Goal: Information Seeking & Learning: Learn about a topic

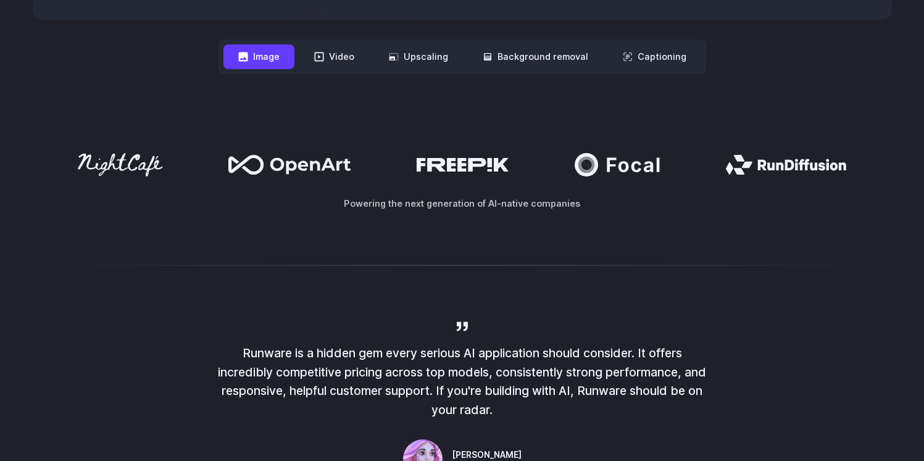
scroll to position [578, 0]
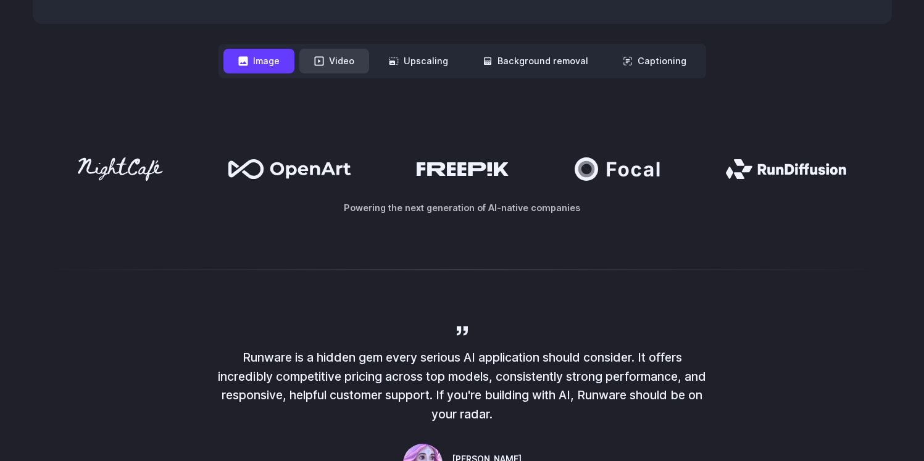
click at [333, 56] on button "Video" at bounding box center [334, 61] width 70 height 24
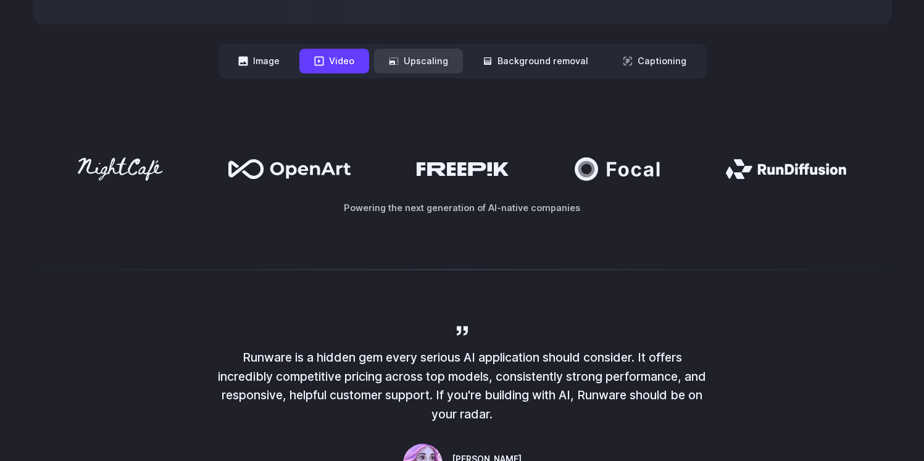
click at [423, 69] on button "Upscaling" at bounding box center [418, 61] width 89 height 24
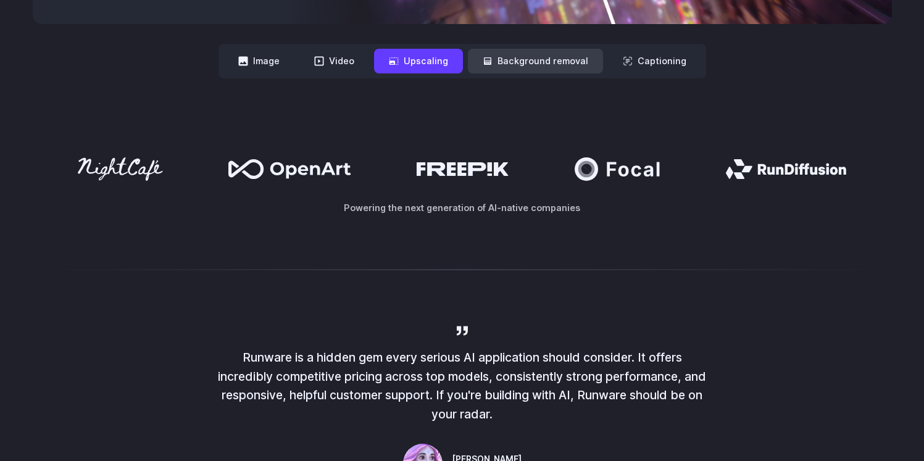
click at [526, 61] on button "Background removal" at bounding box center [535, 61] width 135 height 24
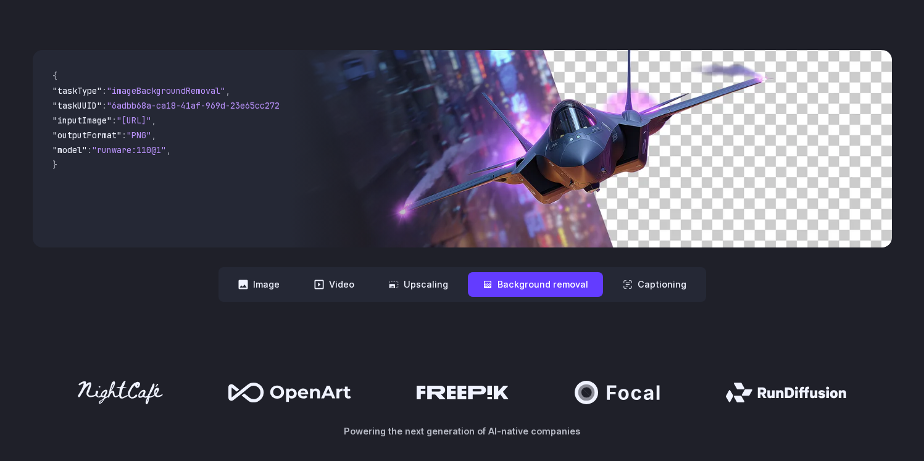
scroll to position [357, 0]
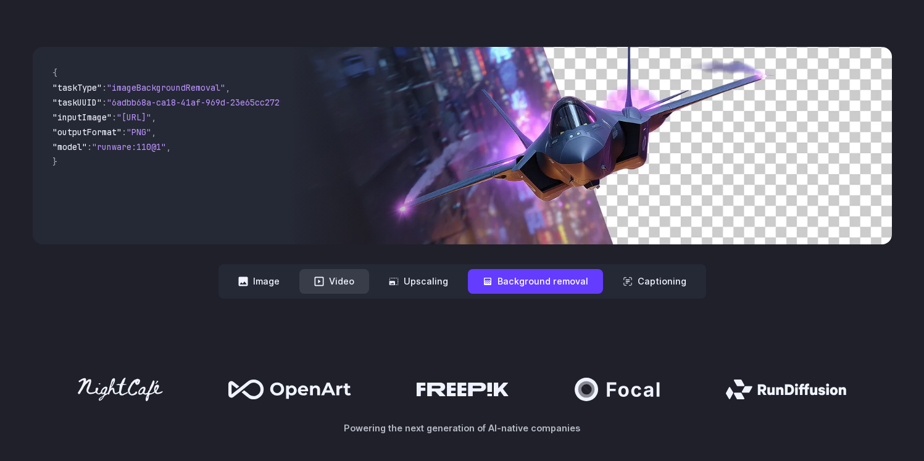
click at [357, 286] on button "Video" at bounding box center [334, 281] width 70 height 24
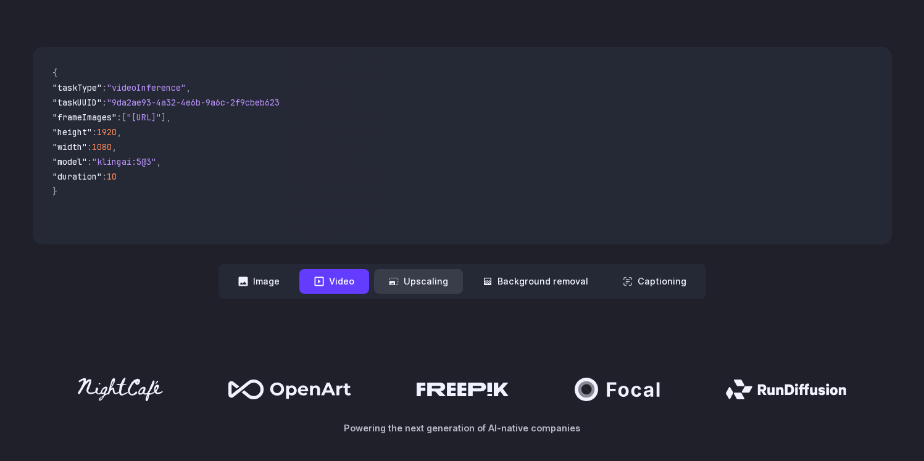
click at [396, 281] on icon at bounding box center [393, 281] width 9 height 7
click at [292, 285] on button "Image" at bounding box center [258, 281] width 71 height 24
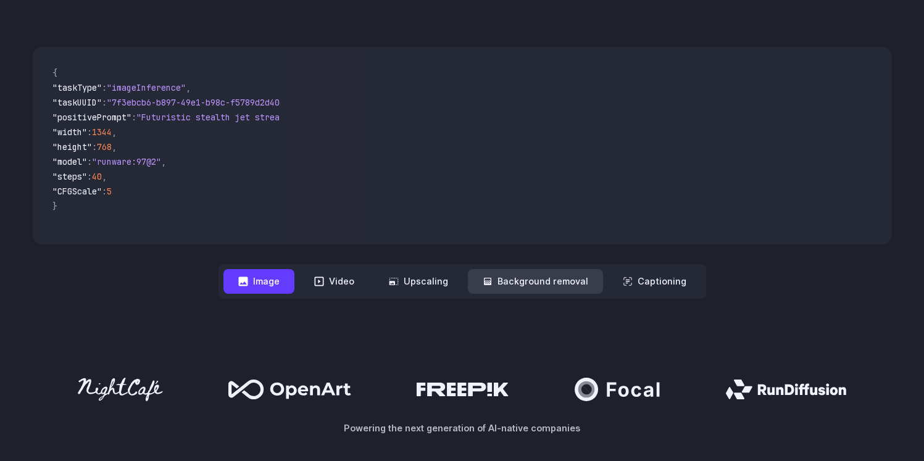
click at [577, 288] on button "Background removal" at bounding box center [535, 281] width 135 height 24
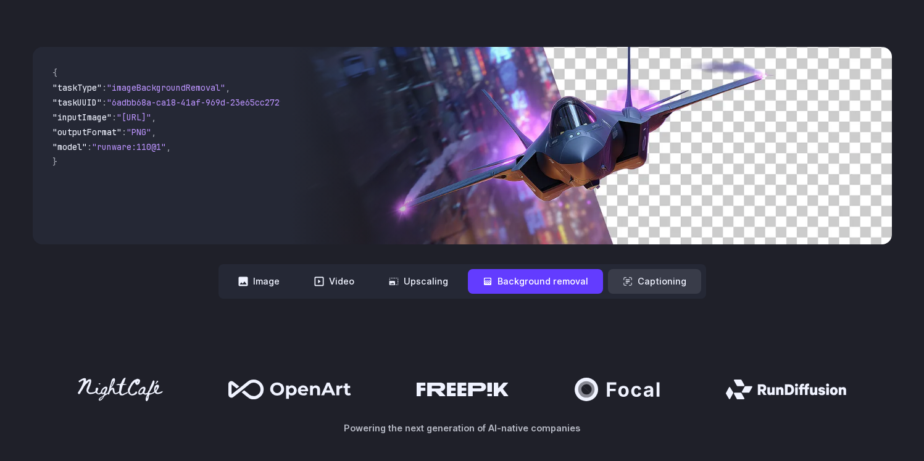
click at [645, 273] on button "Captioning" at bounding box center [654, 281] width 93 height 24
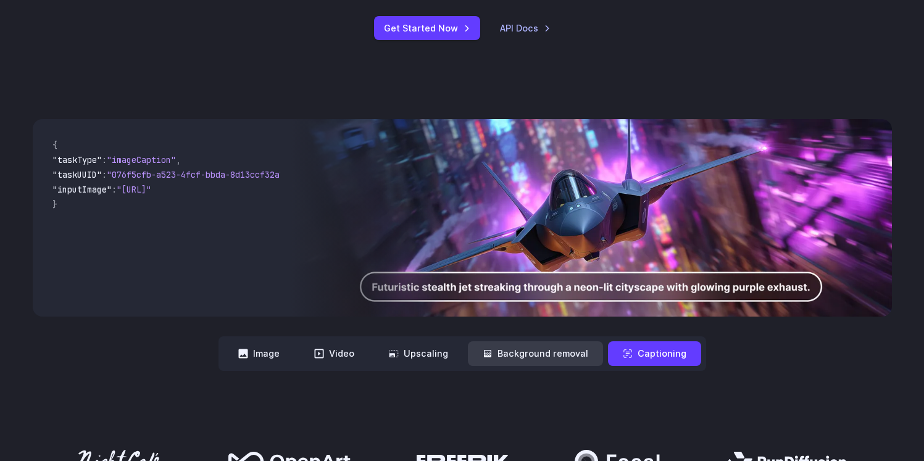
scroll to position [0, 0]
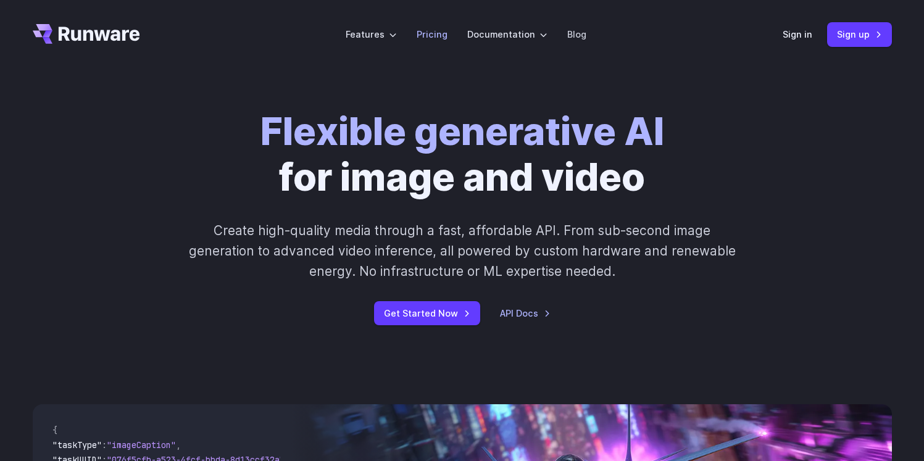
click at [445, 31] on link "Pricing" at bounding box center [432, 34] width 31 height 14
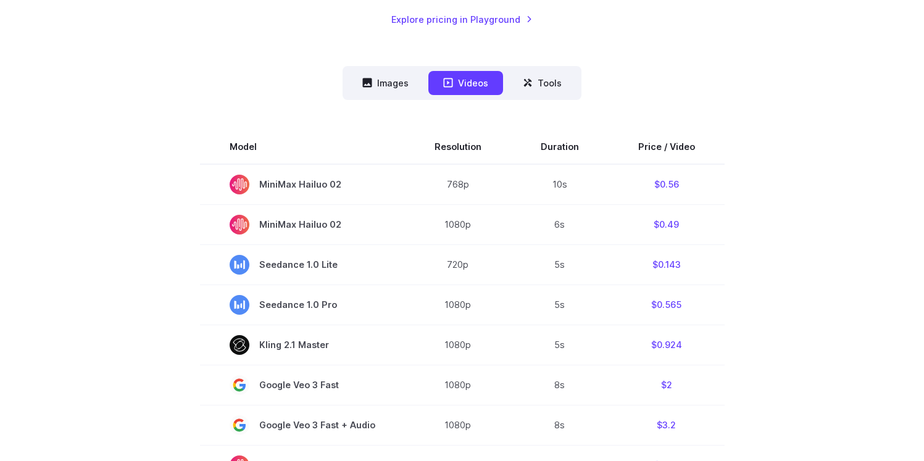
scroll to position [275, 0]
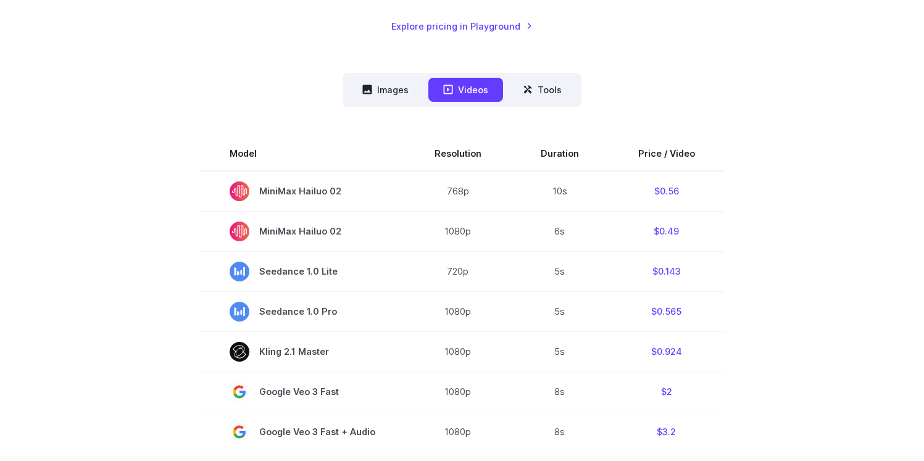
click at [391, 104] on nav "Images Videos Tools ****** ****** *****" at bounding box center [462, 90] width 239 height 34
click at [388, 96] on button "Images" at bounding box center [385, 90] width 76 height 24
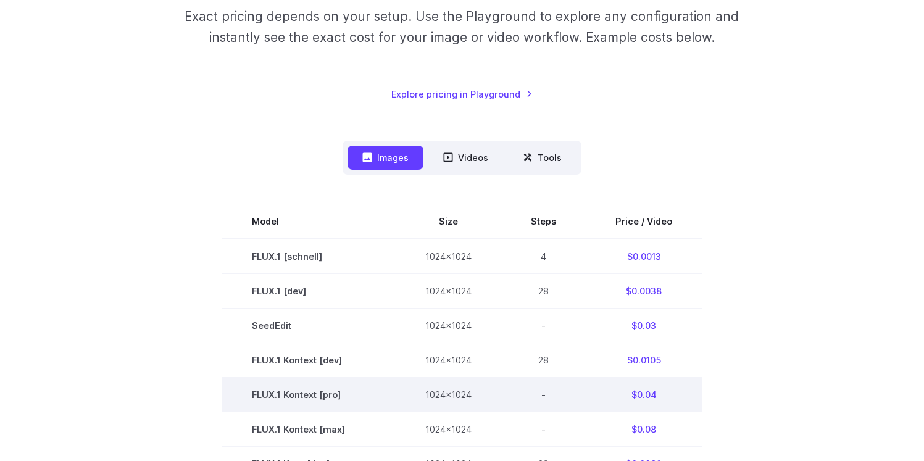
scroll to position [193, 0]
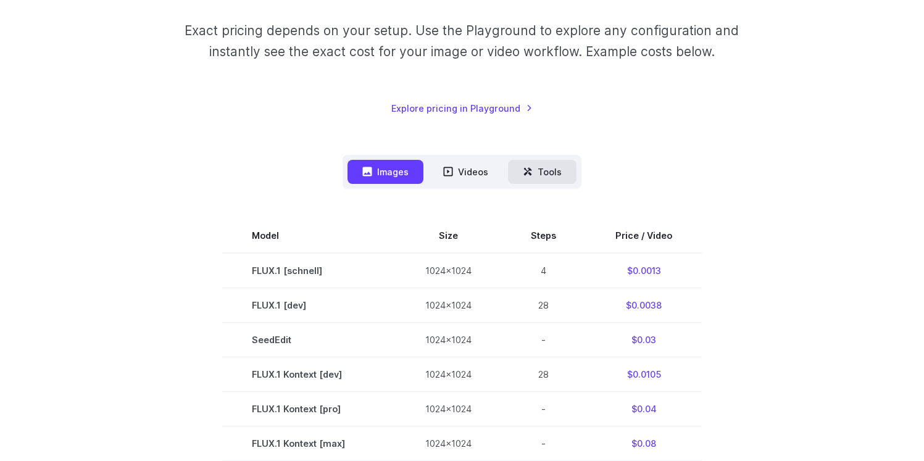
click at [529, 172] on icon at bounding box center [528, 172] width 10 height 10
